Goal: Task Accomplishment & Management: Use online tool/utility

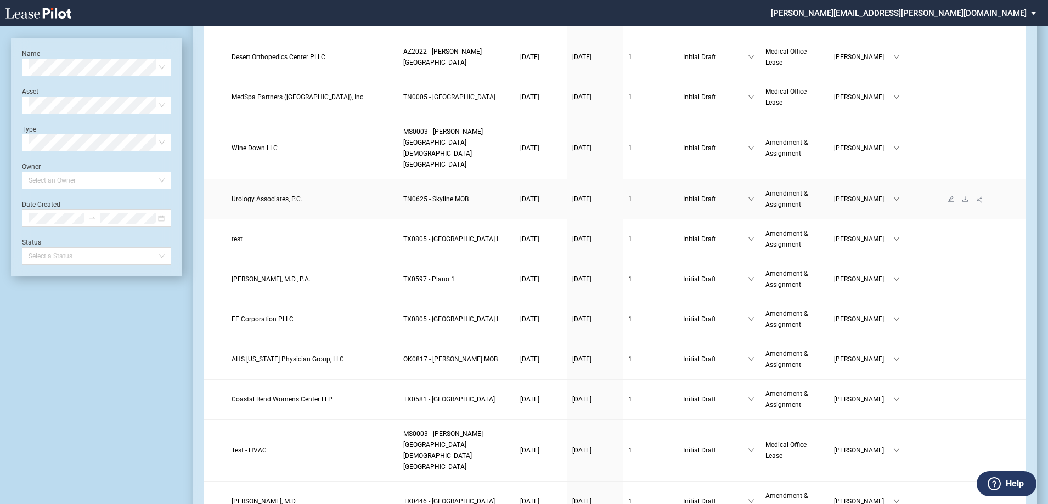
scroll to position [439, 0]
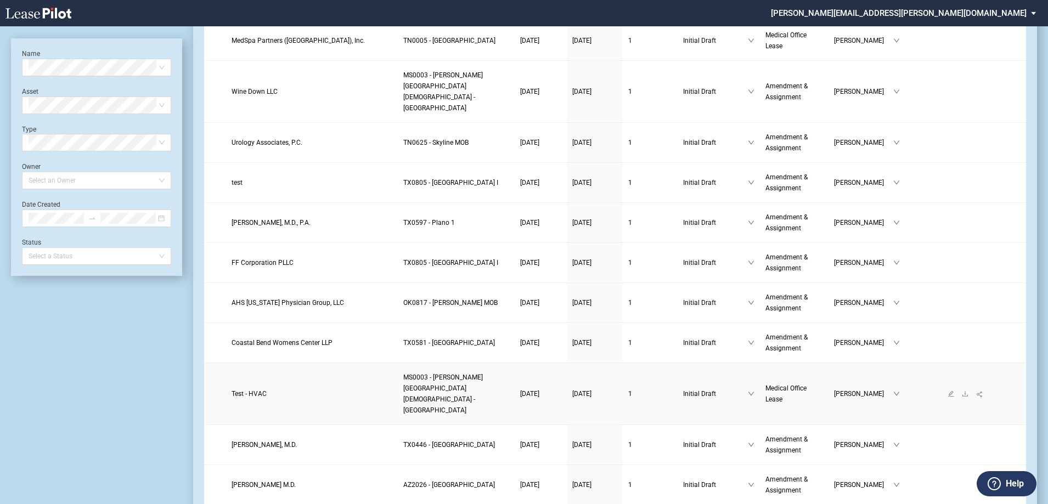
click at [246, 390] on span "Test - HVAC" at bounding box center [248, 394] width 35 height 8
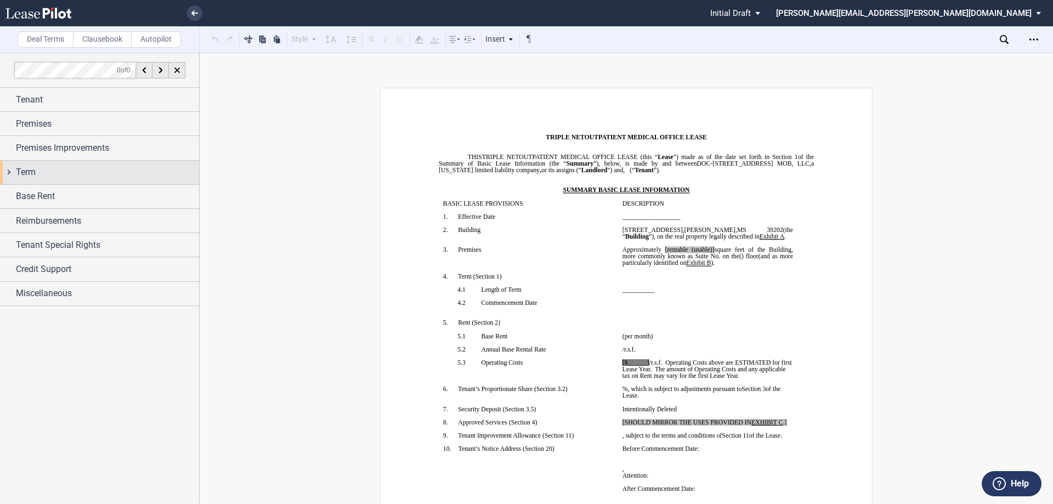
click at [80, 171] on div "Term" at bounding box center [107, 172] width 183 height 13
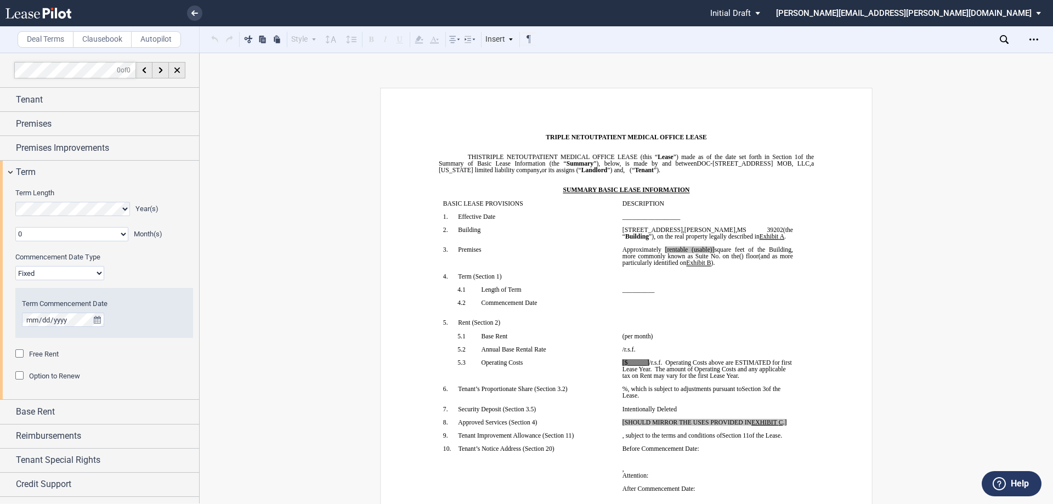
click at [80, 274] on select "Fixed Floating" at bounding box center [59, 273] width 89 height 14
click at [101, 407] on div "Base Rent" at bounding box center [107, 411] width 183 height 13
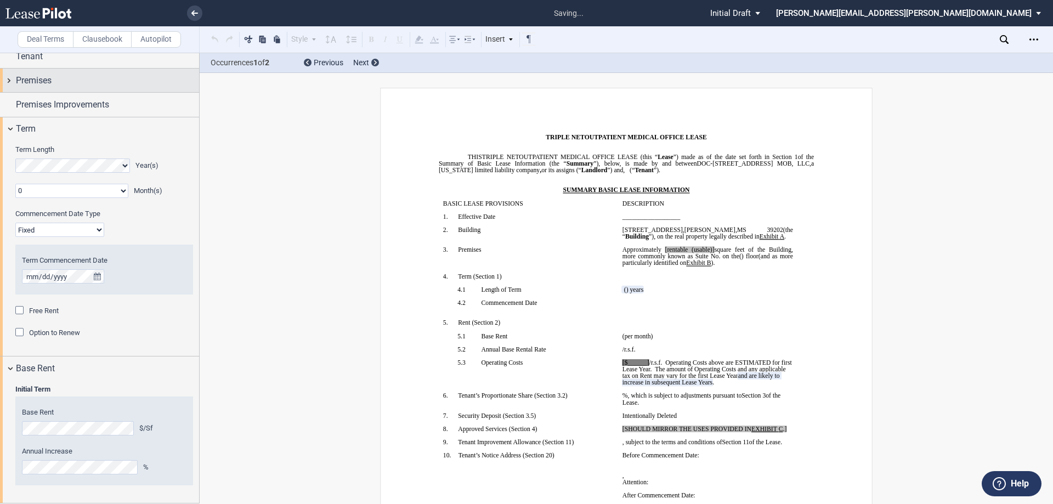
click at [72, 79] on div "Premises" at bounding box center [107, 80] width 183 height 13
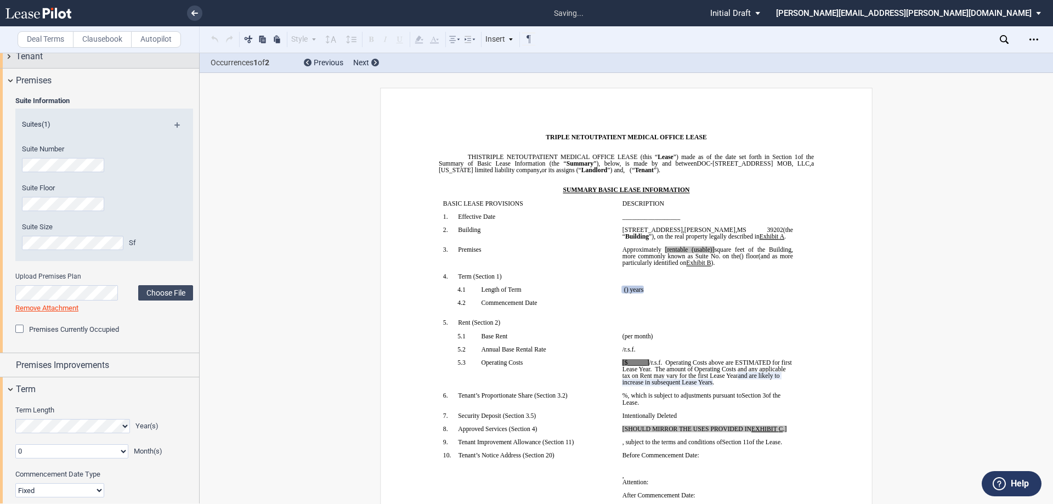
click at [71, 58] on div "Tenant" at bounding box center [107, 56] width 183 height 13
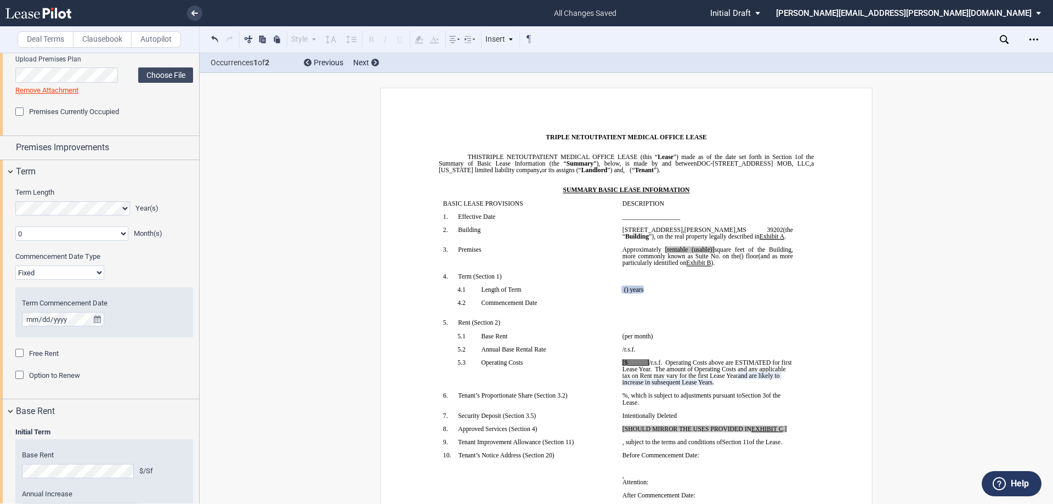
scroll to position [647, 0]
click at [104, 155] on div "Premises Improvements" at bounding box center [99, 147] width 199 height 24
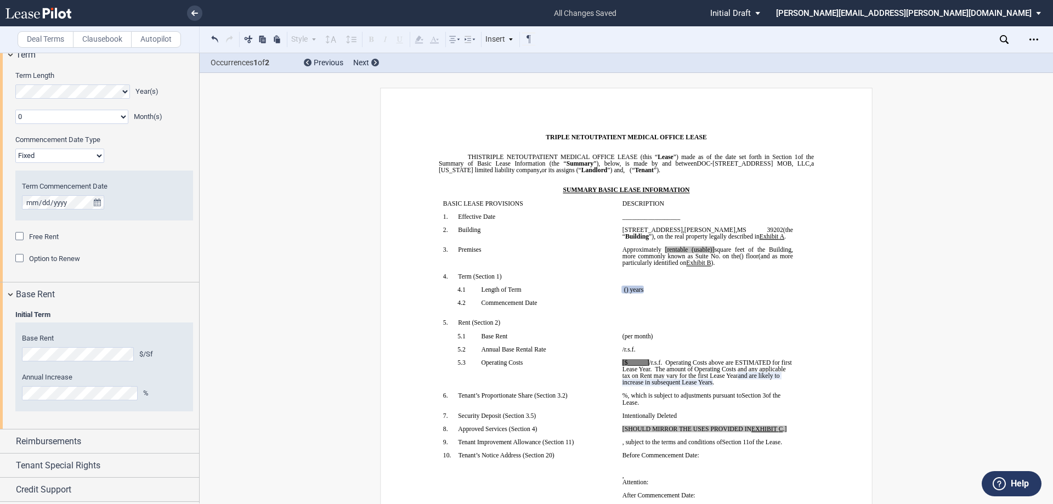
scroll to position [1054, 0]
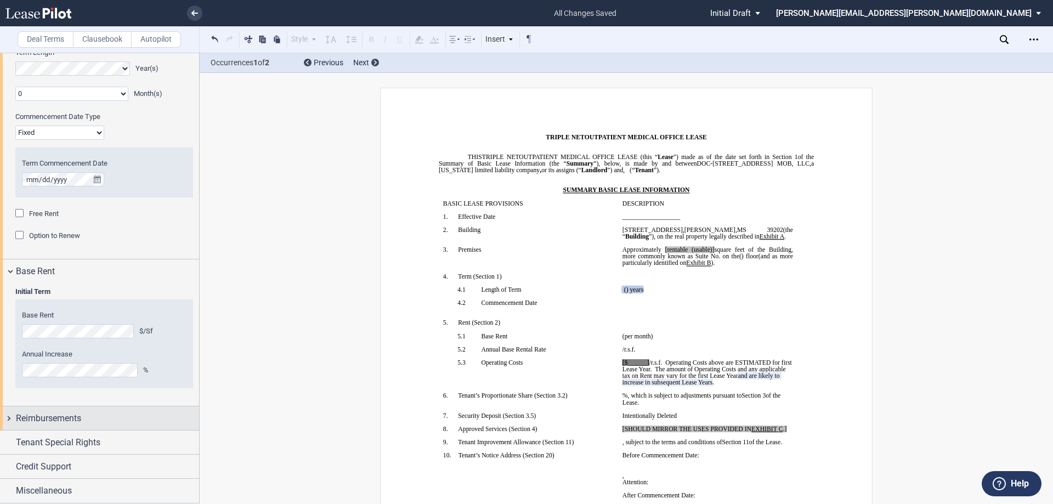
click at [109, 414] on div "Reimbursements" at bounding box center [107, 418] width 183 height 13
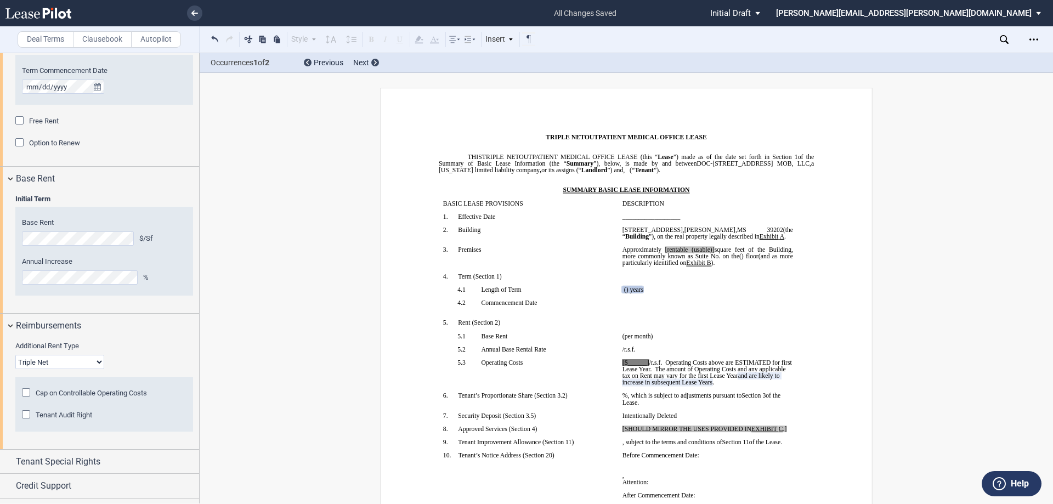
scroll to position [1166, 0]
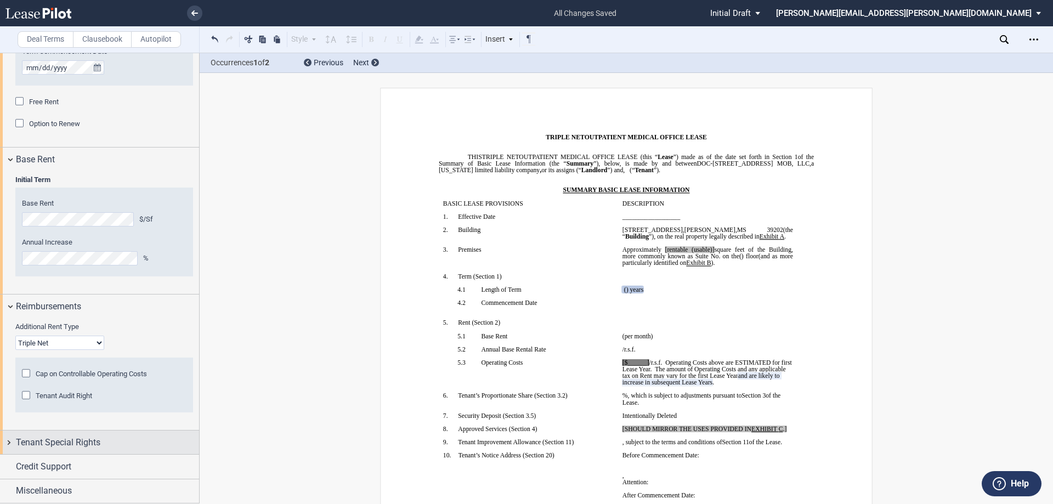
click at [127, 447] on div "Tenant Special Rights" at bounding box center [107, 442] width 183 height 13
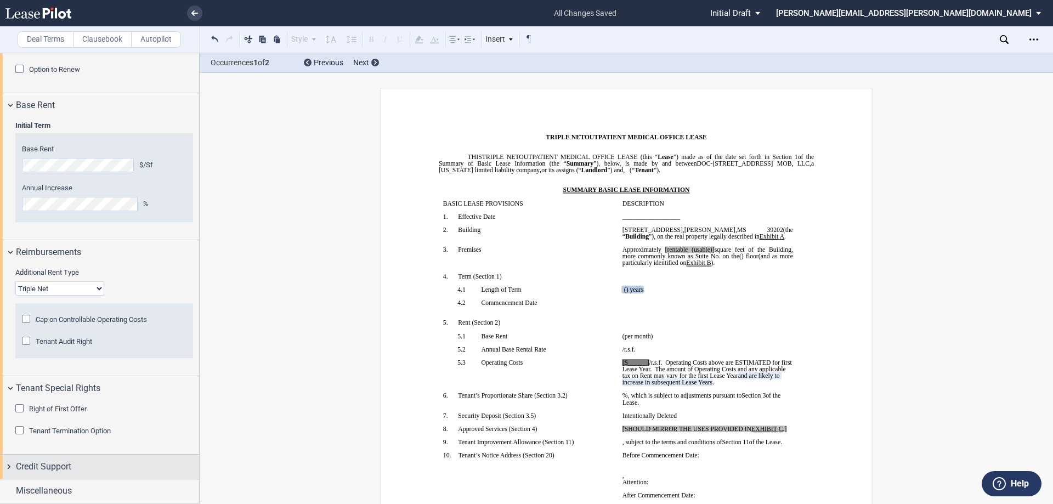
click at [109, 465] on div "Credit Support" at bounding box center [107, 466] width 183 height 13
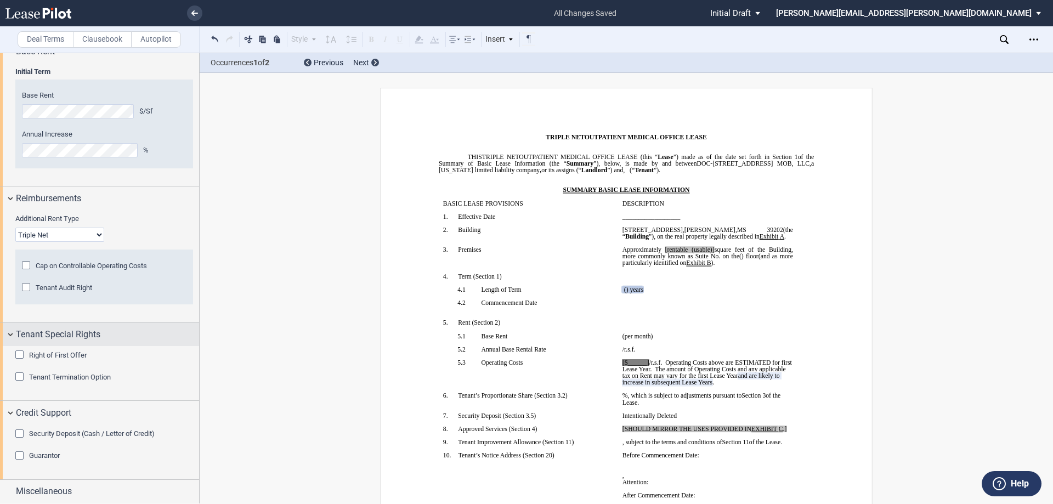
scroll to position [1274, 0]
click at [111, 492] on div "Miscellaneous" at bounding box center [107, 490] width 183 height 13
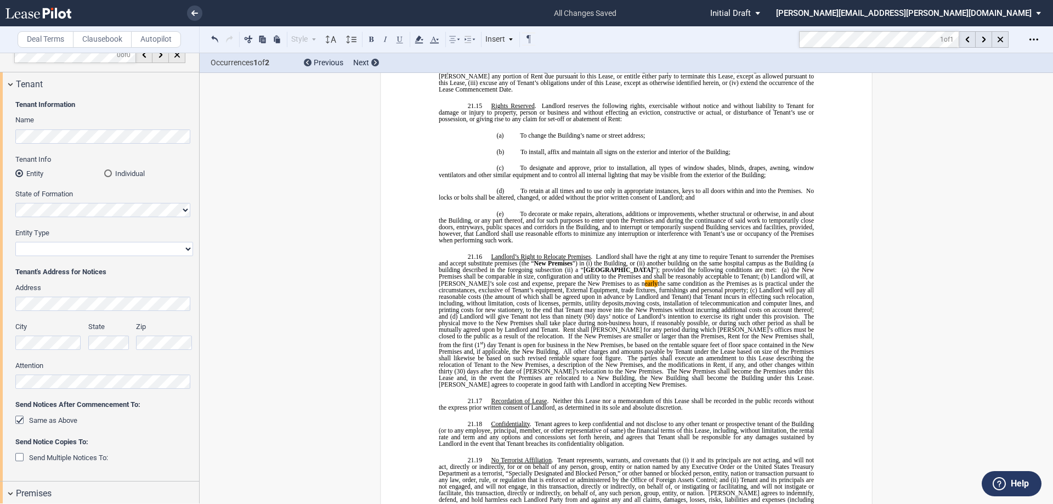
scroll to position [0, 0]
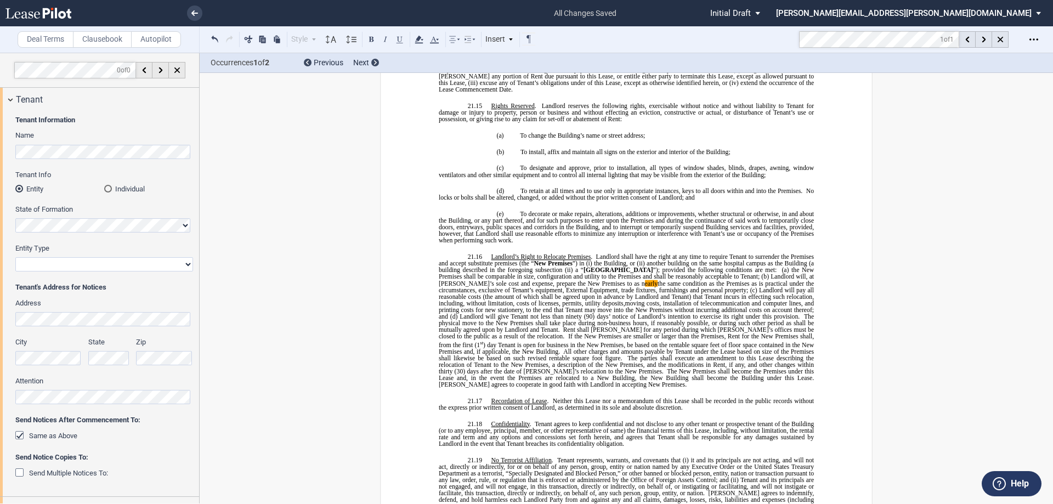
click at [114, 41] on label "Clausebook" at bounding box center [102, 39] width 59 height 16
